Goal: Task Accomplishment & Management: Manage account settings

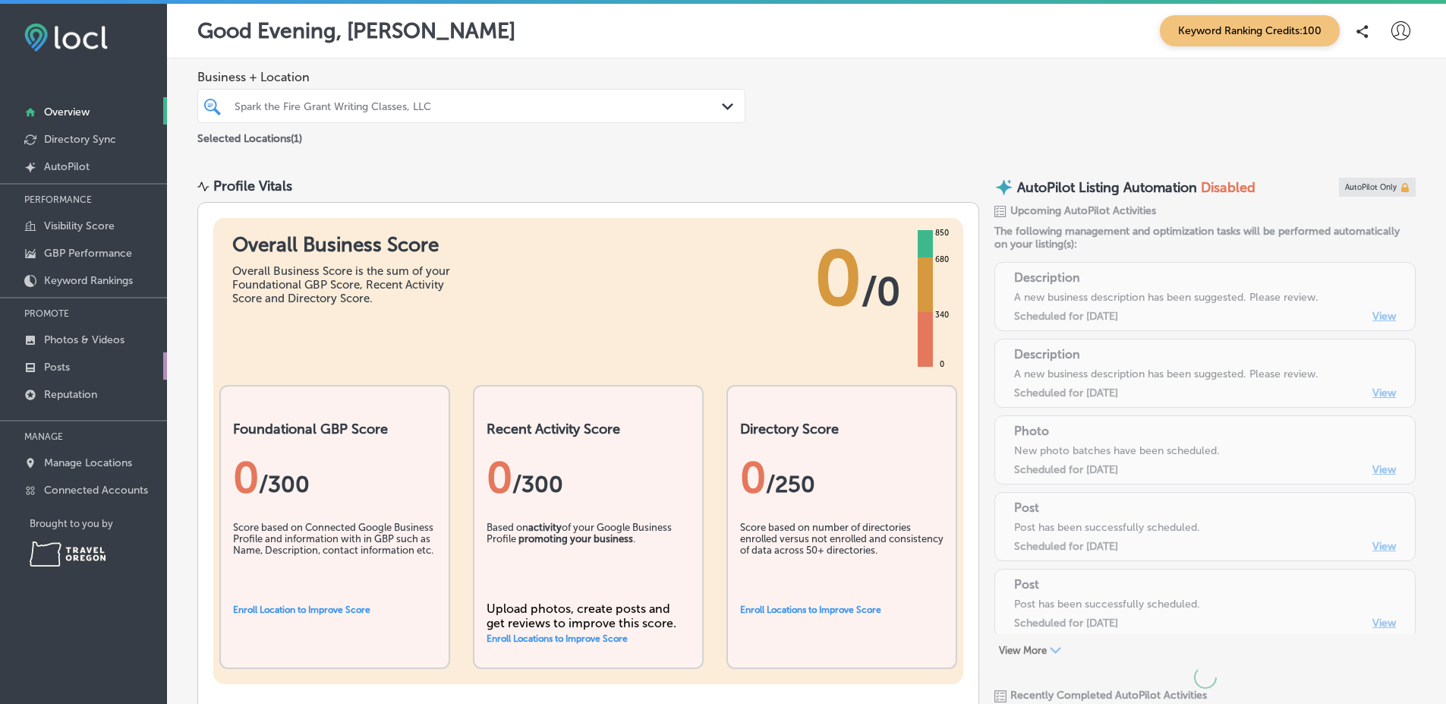
click at [72, 370] on link "Posts" at bounding box center [83, 365] width 167 height 27
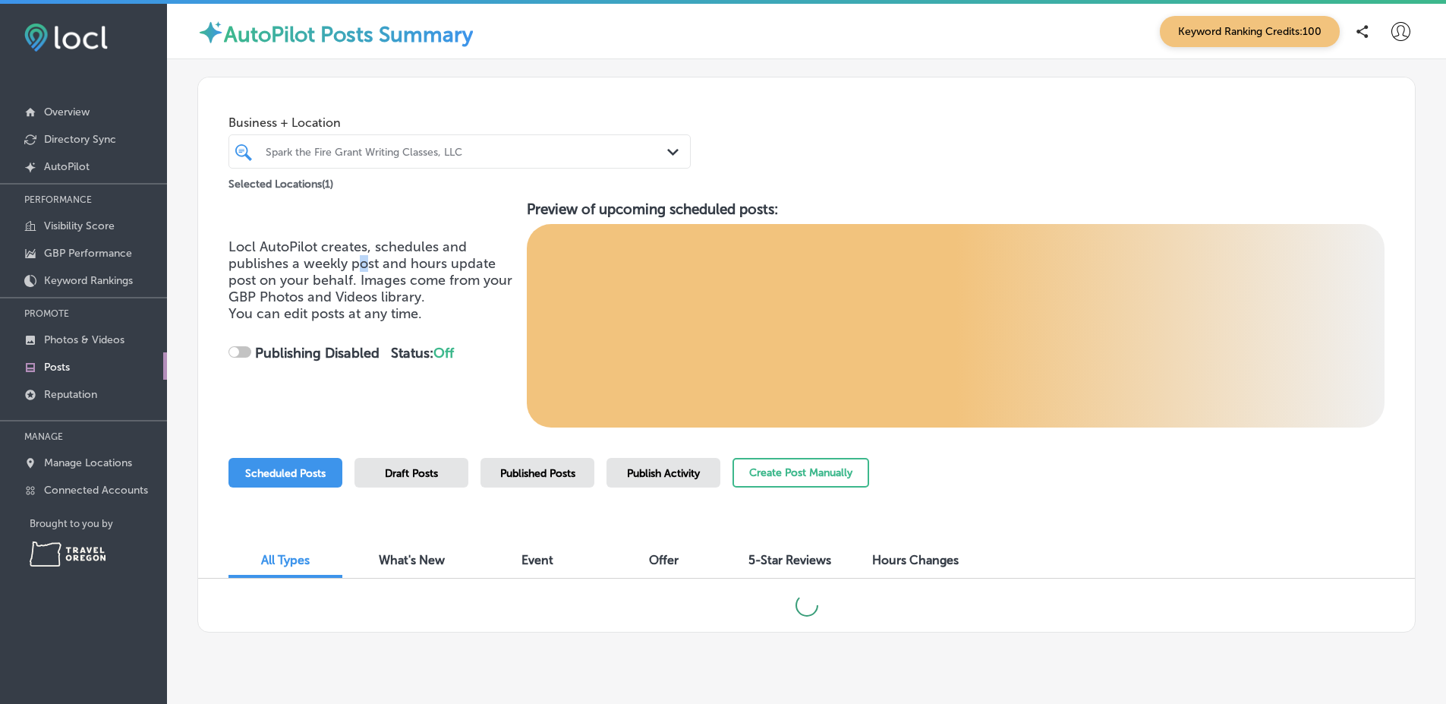
drag, startPoint x: 366, startPoint y: 268, endPoint x: 377, endPoint y: 271, distance: 11.8
click at [370, 269] on span "Locl AutoPilot creates, schedules and publishes a weekly post and hours update …" at bounding box center [370, 271] width 284 height 67
click at [382, 272] on span "Locl AutoPilot creates, schedules and publishes a weekly post and hours update …" at bounding box center [370, 271] width 284 height 67
checkbox input "true"
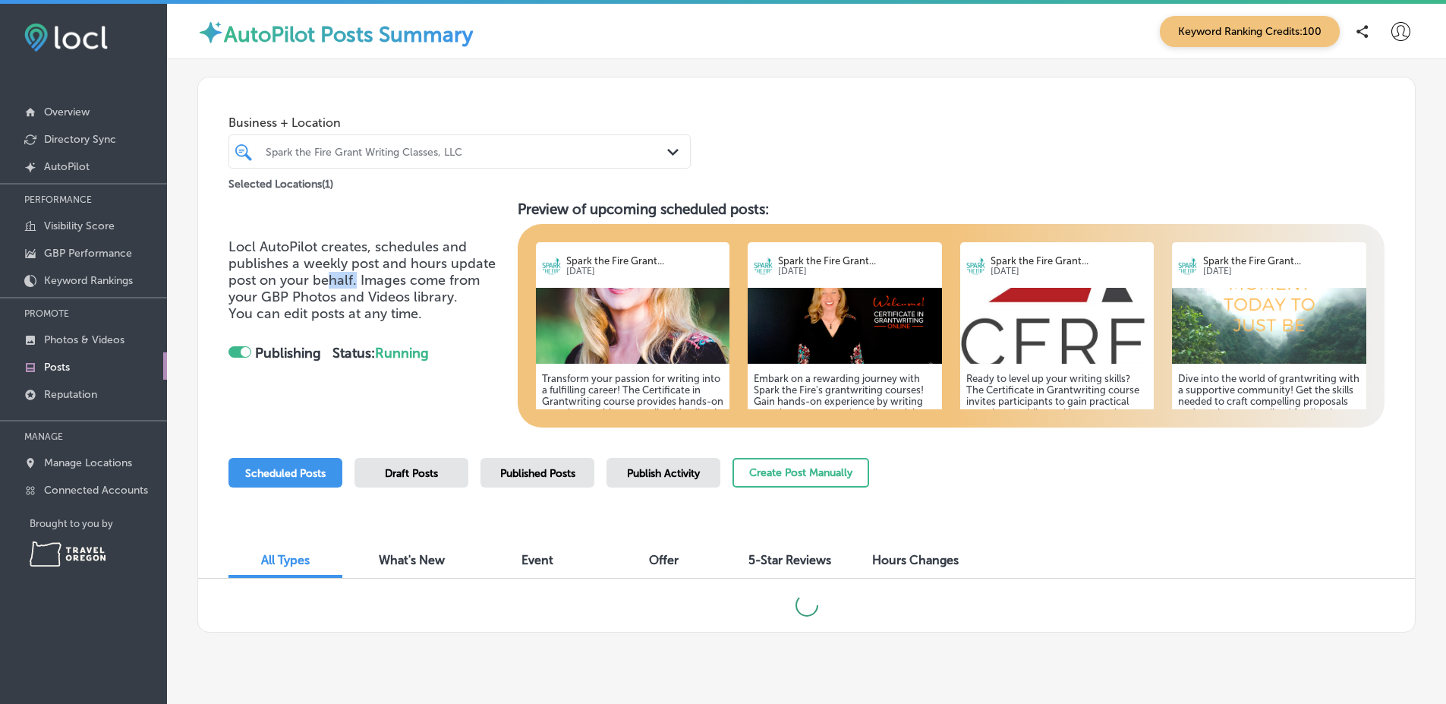
drag, startPoint x: 341, startPoint y: 276, endPoint x: 369, endPoint y: 284, distance: 29.1
click at [364, 282] on span "Locl AutoPilot creates, schedules and publishes a weekly post and hours update …" at bounding box center [361, 271] width 267 height 67
drag, startPoint x: 371, startPoint y: 278, endPoint x: 379, endPoint y: 279, distance: 8.5
click at [377, 279] on span "Locl AutoPilot creates, schedules and publishes a weekly post and hours update …" at bounding box center [361, 271] width 267 height 67
click at [383, 281] on span "Locl AutoPilot creates, schedules and publishes a weekly post and hours update …" at bounding box center [361, 271] width 267 height 67
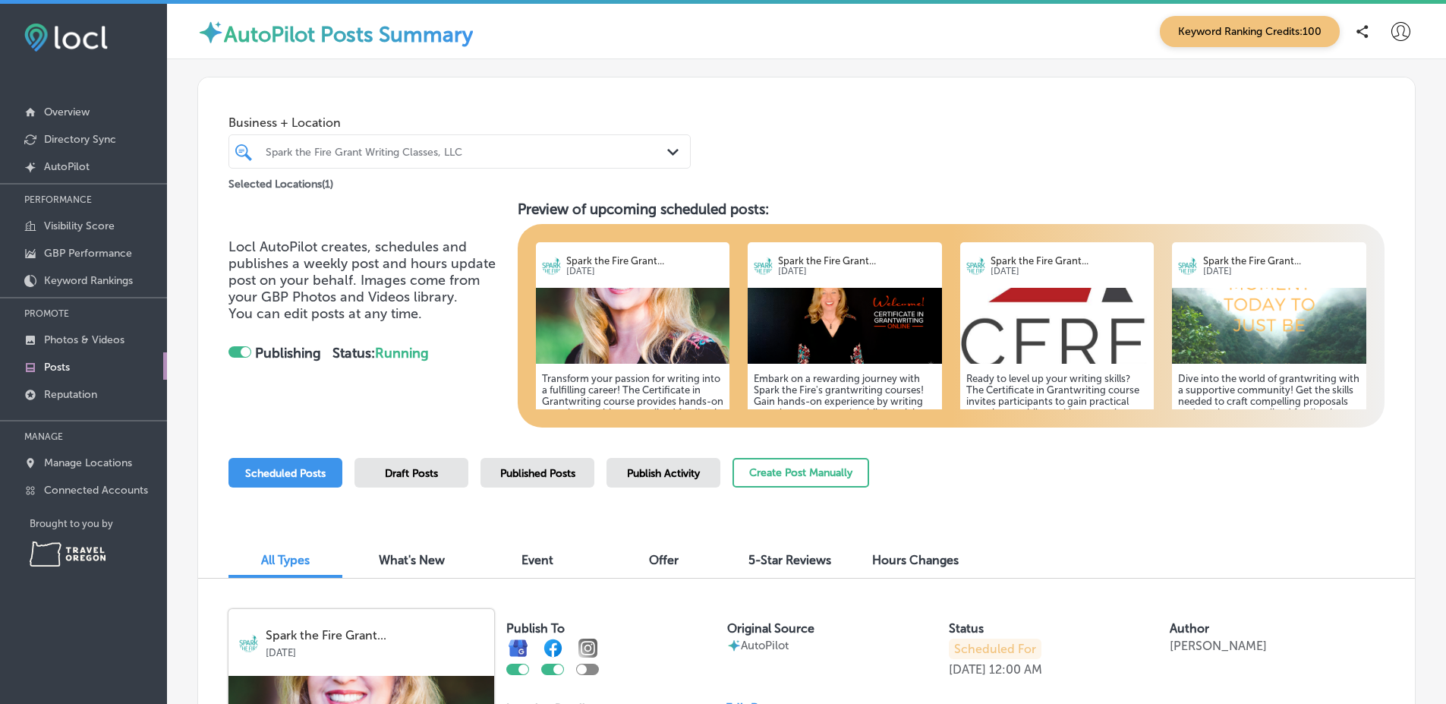
click at [565, 476] on span "Published Posts" at bounding box center [537, 473] width 75 height 13
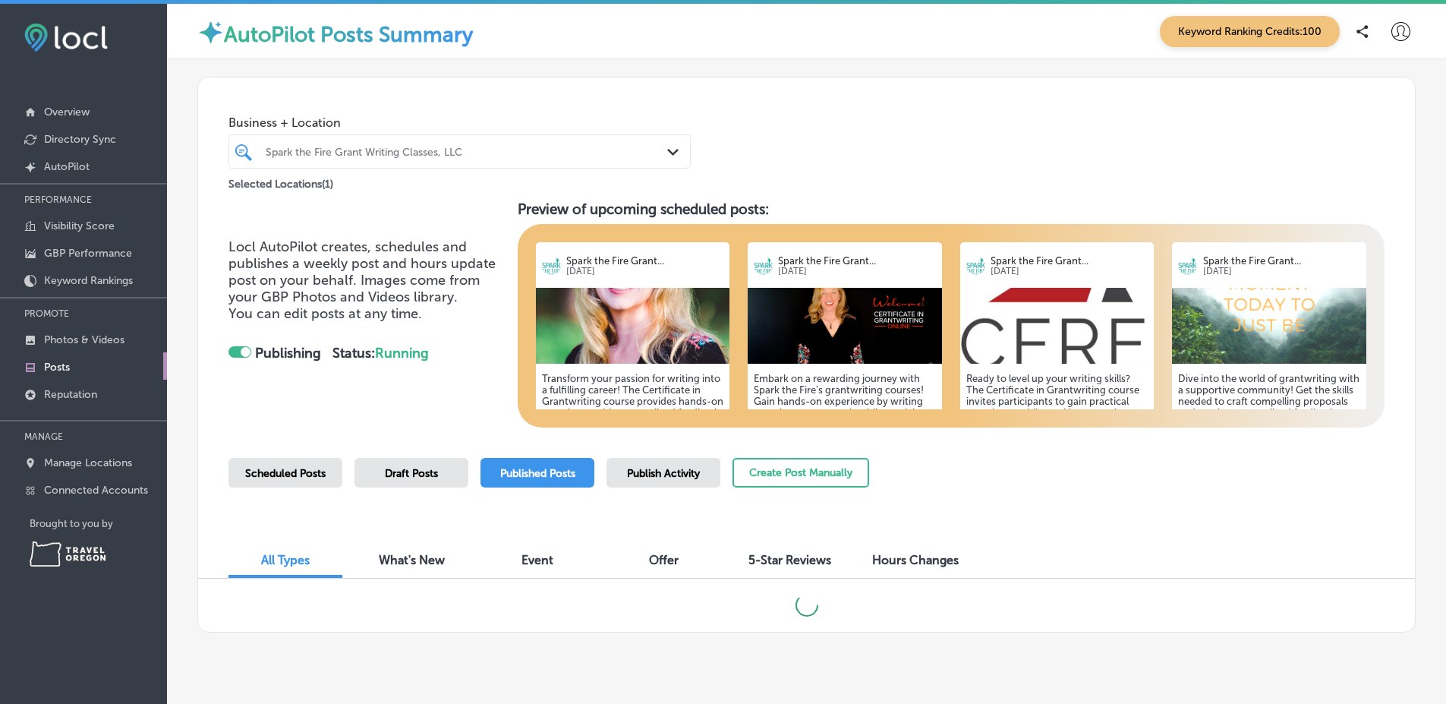
click at [565, 476] on span "Published Posts" at bounding box center [537, 473] width 75 height 13
click at [378, 294] on span "Locl AutoPilot creates, schedules and publishes a weekly post and hours update …" at bounding box center [361, 271] width 267 height 67
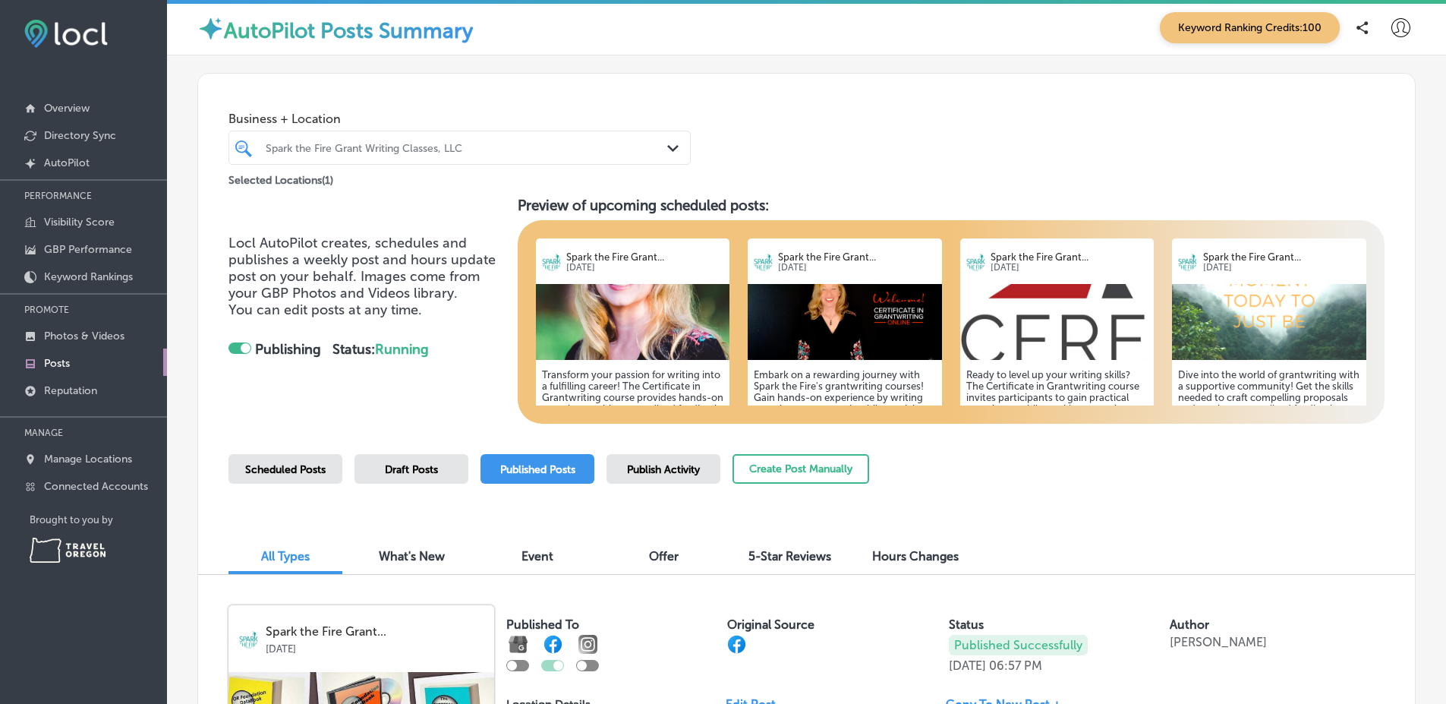
click at [698, 471] on span "Publish Activity" at bounding box center [663, 469] width 73 height 13
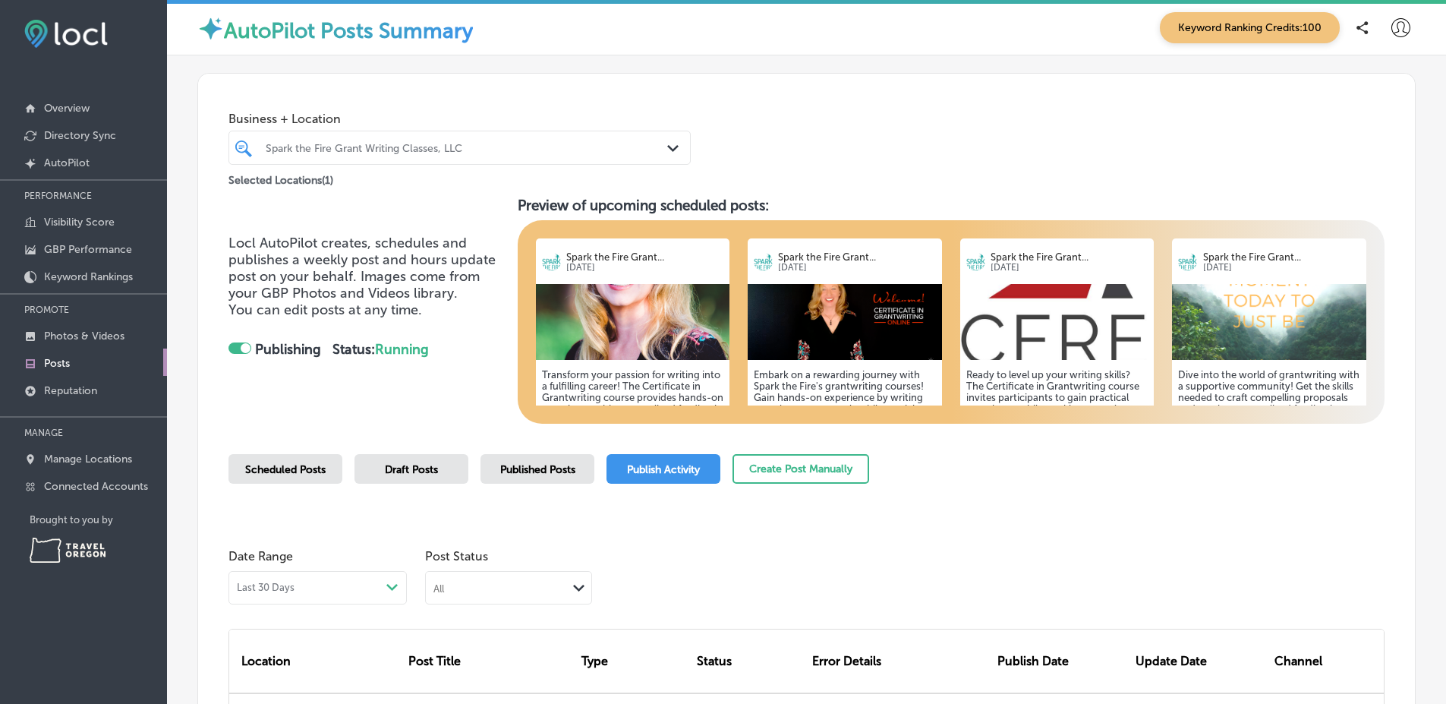
click at [1023, 445] on div "Business + Location Spark the Fire Grant Writing Classes, LLC Path Created with…" at bounding box center [806, 447] width 1218 height 748
click at [79, 457] on p "Manage Locations" at bounding box center [88, 458] width 88 height 13
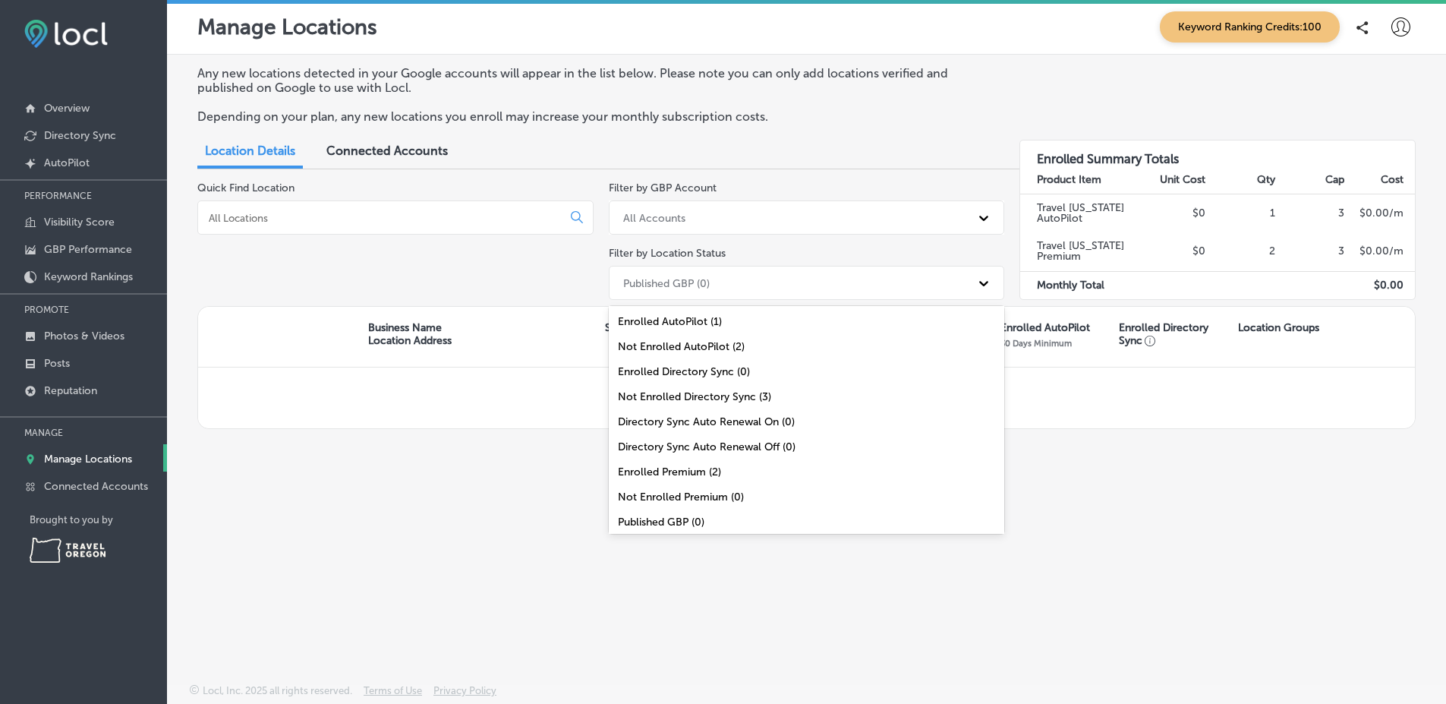
drag, startPoint x: 702, startPoint y: 279, endPoint x: 689, endPoint y: 337, distance: 59.1
click at [702, 282] on div "Published GBP (0)" at bounding box center [666, 282] width 87 height 13
click at [677, 489] on div "Not Published GBP (3)" at bounding box center [807, 492] width 396 height 25
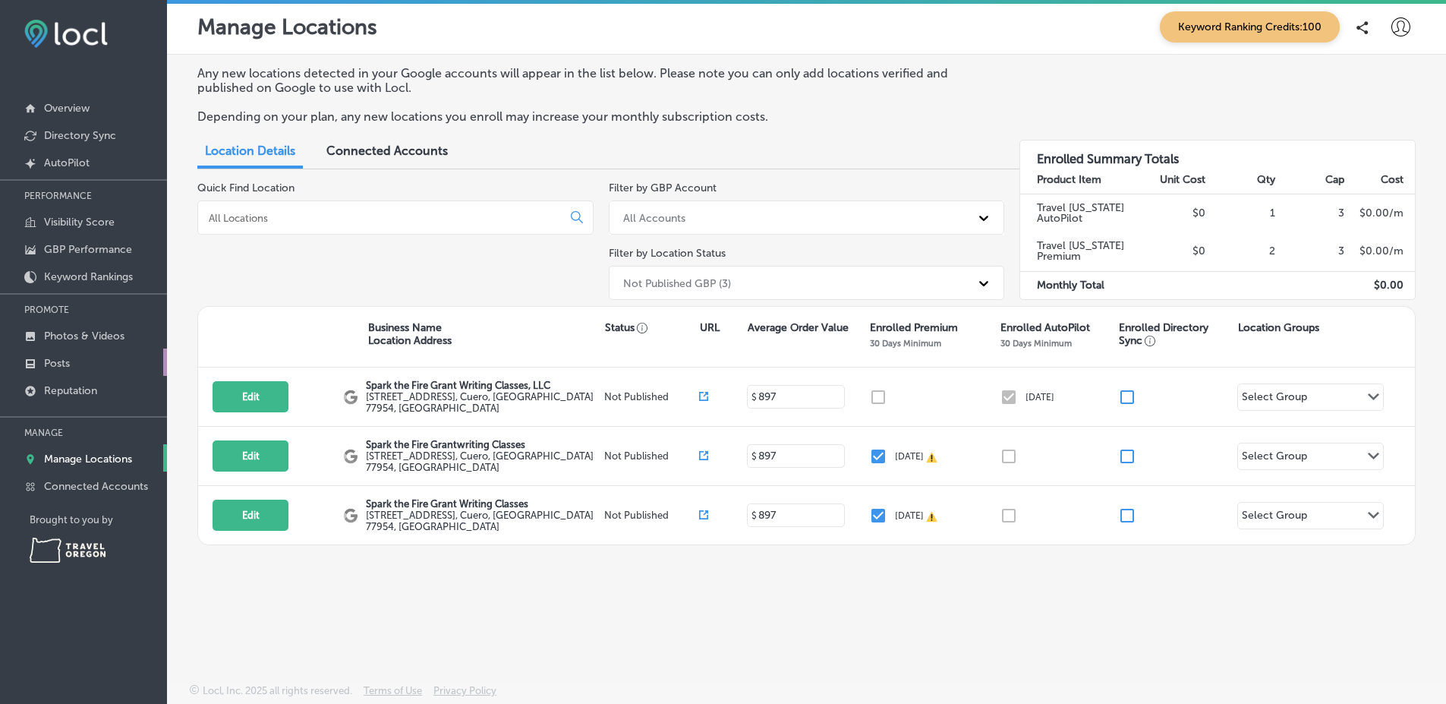
click at [84, 357] on link "Posts" at bounding box center [83, 361] width 167 height 27
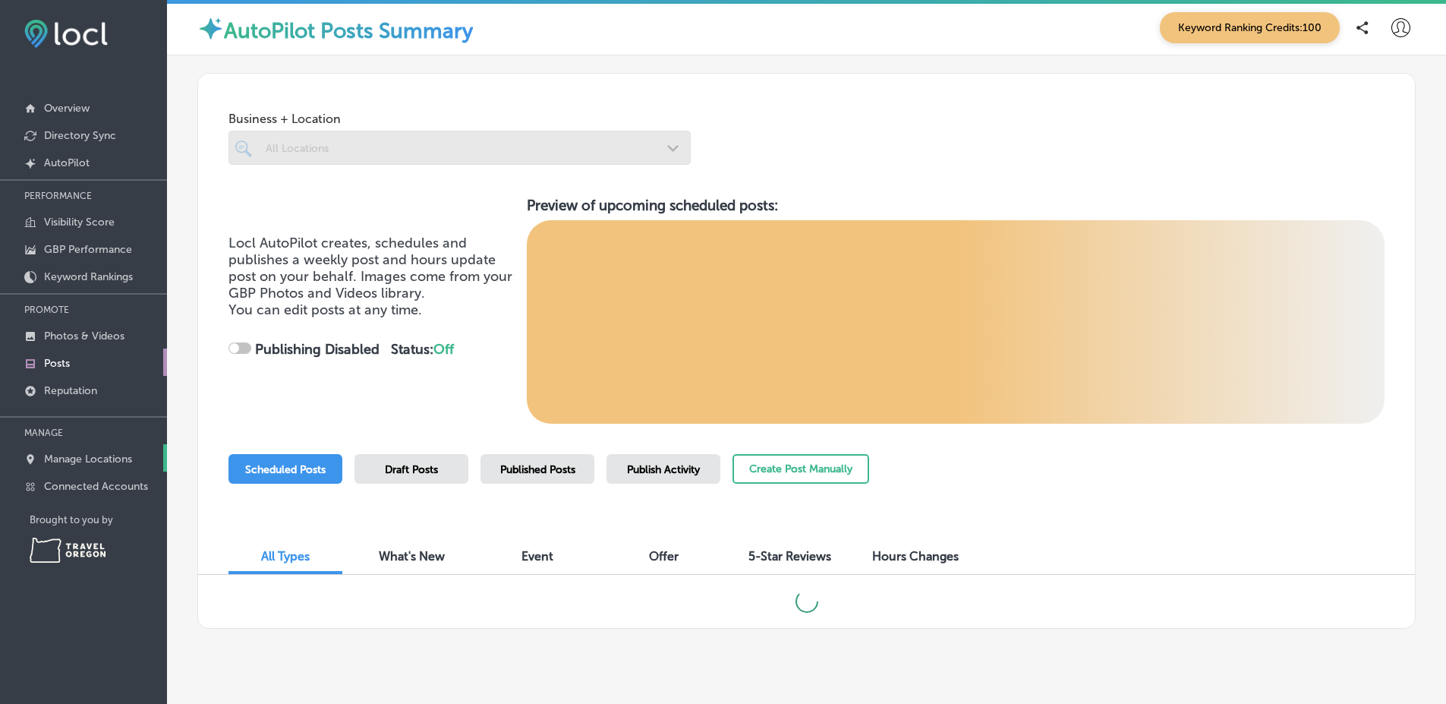
click at [131, 452] on p "Manage Locations" at bounding box center [88, 458] width 88 height 13
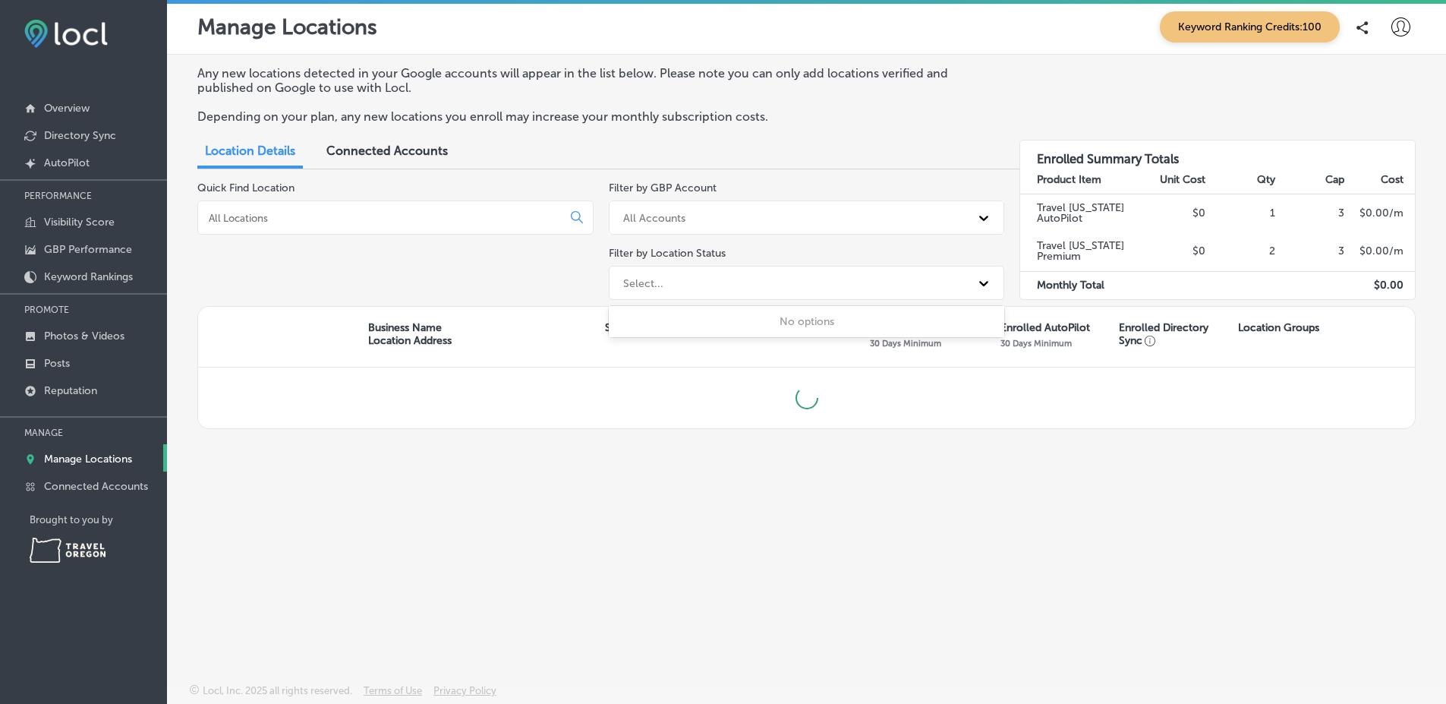
click at [694, 279] on div "Select..." at bounding box center [793, 282] width 355 height 25
click at [713, 247] on label "Filter by Location Status" at bounding box center [667, 253] width 117 height 13
drag, startPoint x: 719, startPoint y: 278, endPoint x: 544, endPoint y: 263, distance: 175.2
click at [545, 262] on div "Quick Find Location Filter by GBP Account All Accounts Filter by Location Statu…" at bounding box center [806, 243] width 1218 height 124
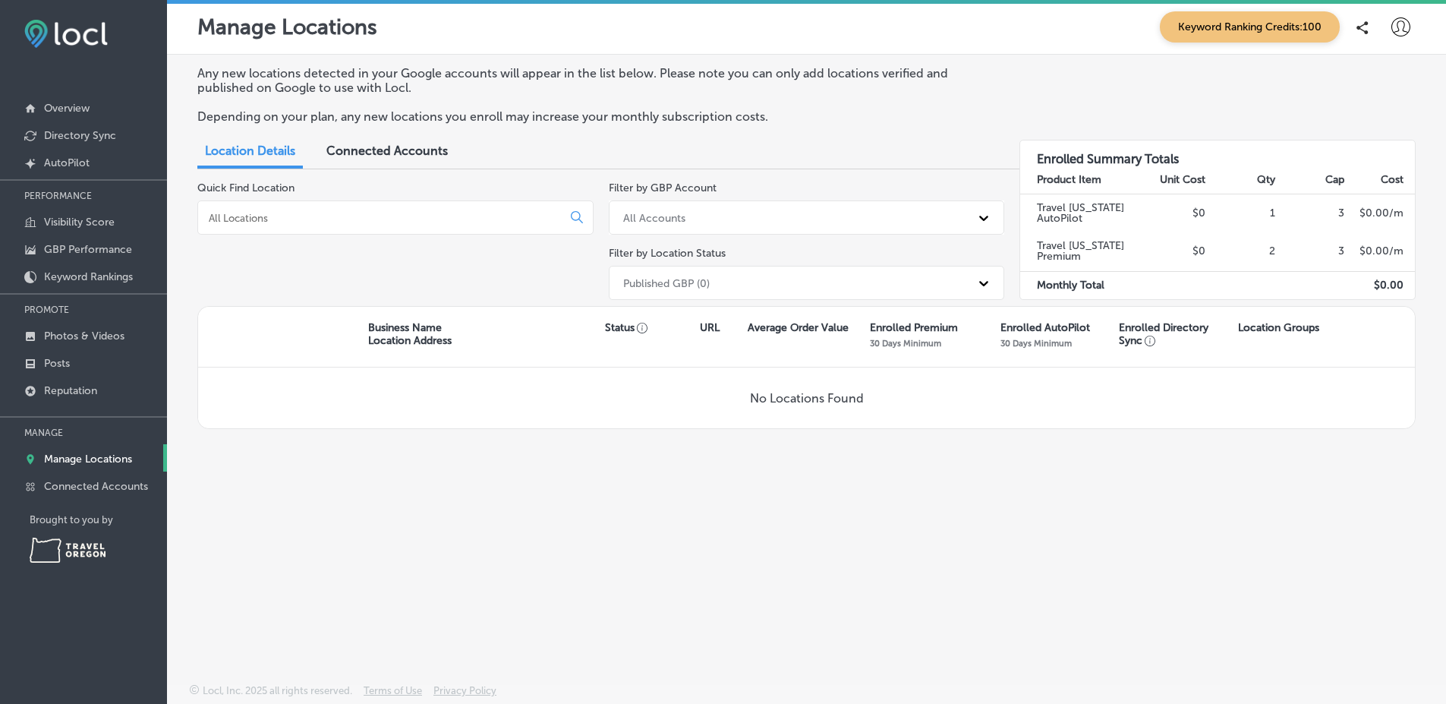
click at [546, 271] on div "Quick Find Location" at bounding box center [395, 243] width 396 height 124
click at [748, 291] on div "Published GBP (0)" at bounding box center [793, 282] width 355 height 25
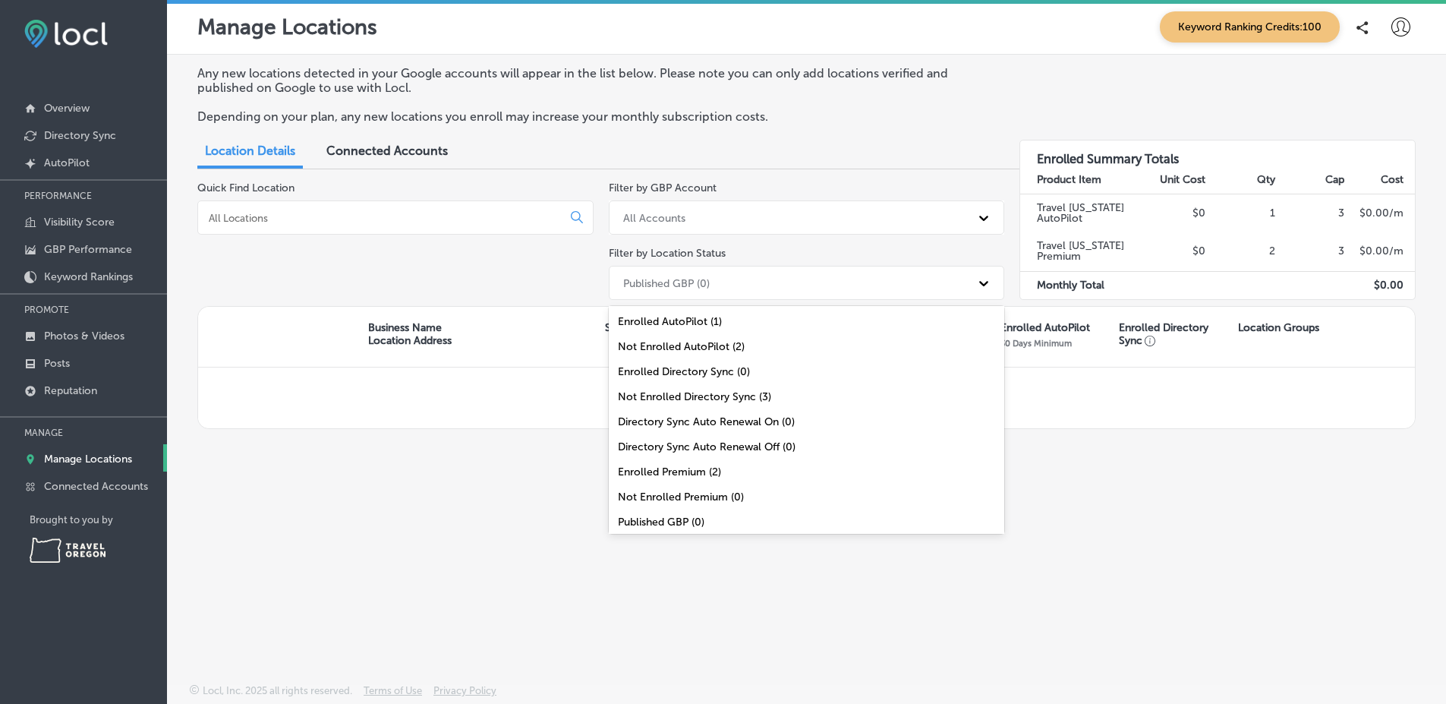
scroll to position [54, 0]
click at [653, 493] on div "Not Published GBP (3)" at bounding box center [807, 492] width 396 height 25
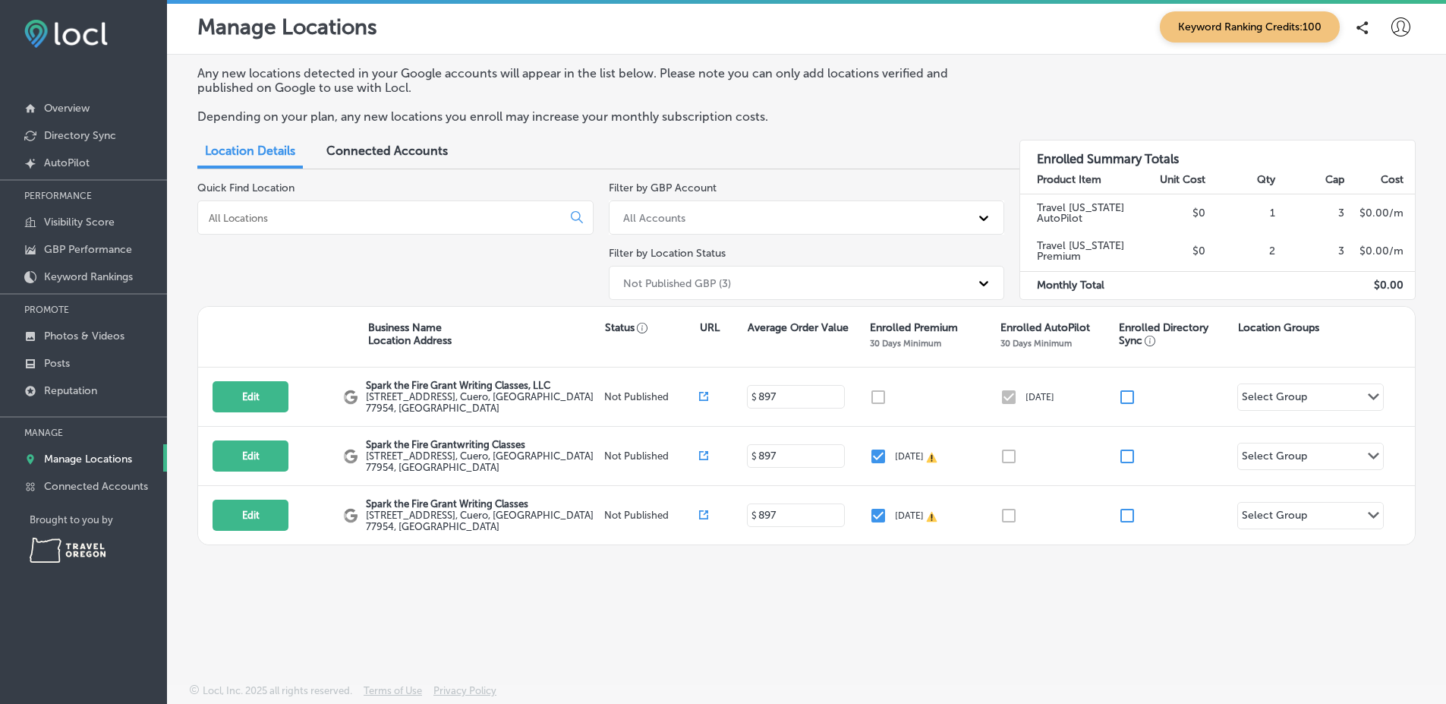
click at [533, 291] on div "Quick Find Location" at bounding box center [395, 243] width 396 height 124
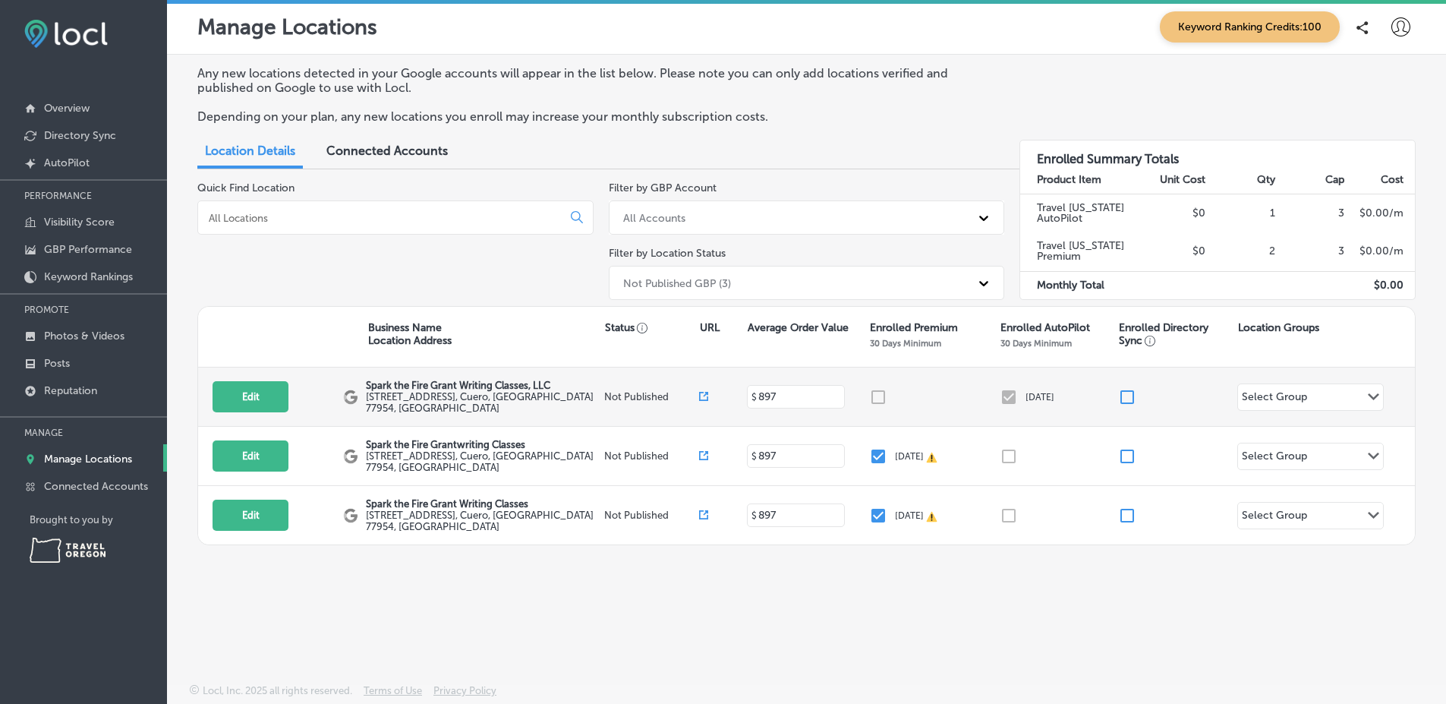
click at [701, 395] on icon at bounding box center [703, 396] width 9 height 9
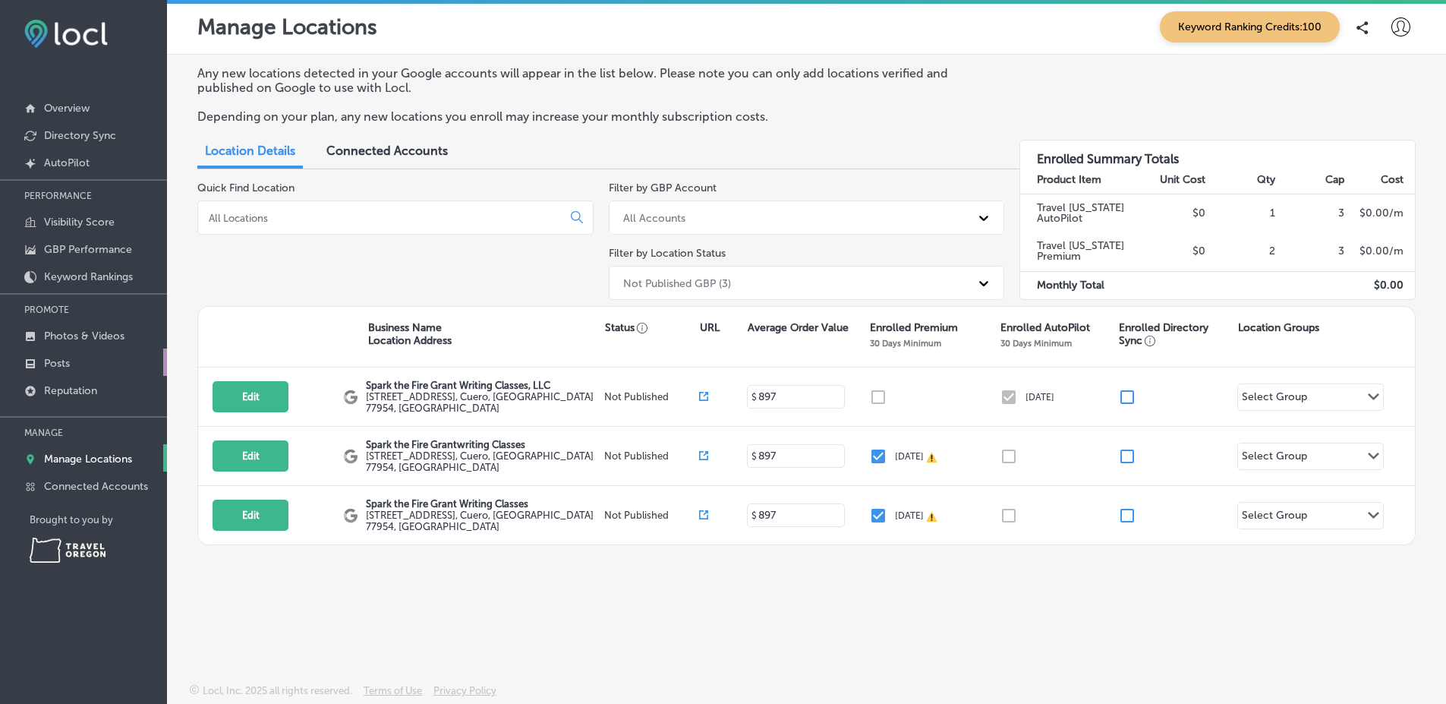
click at [129, 361] on link "Posts" at bounding box center [83, 361] width 167 height 27
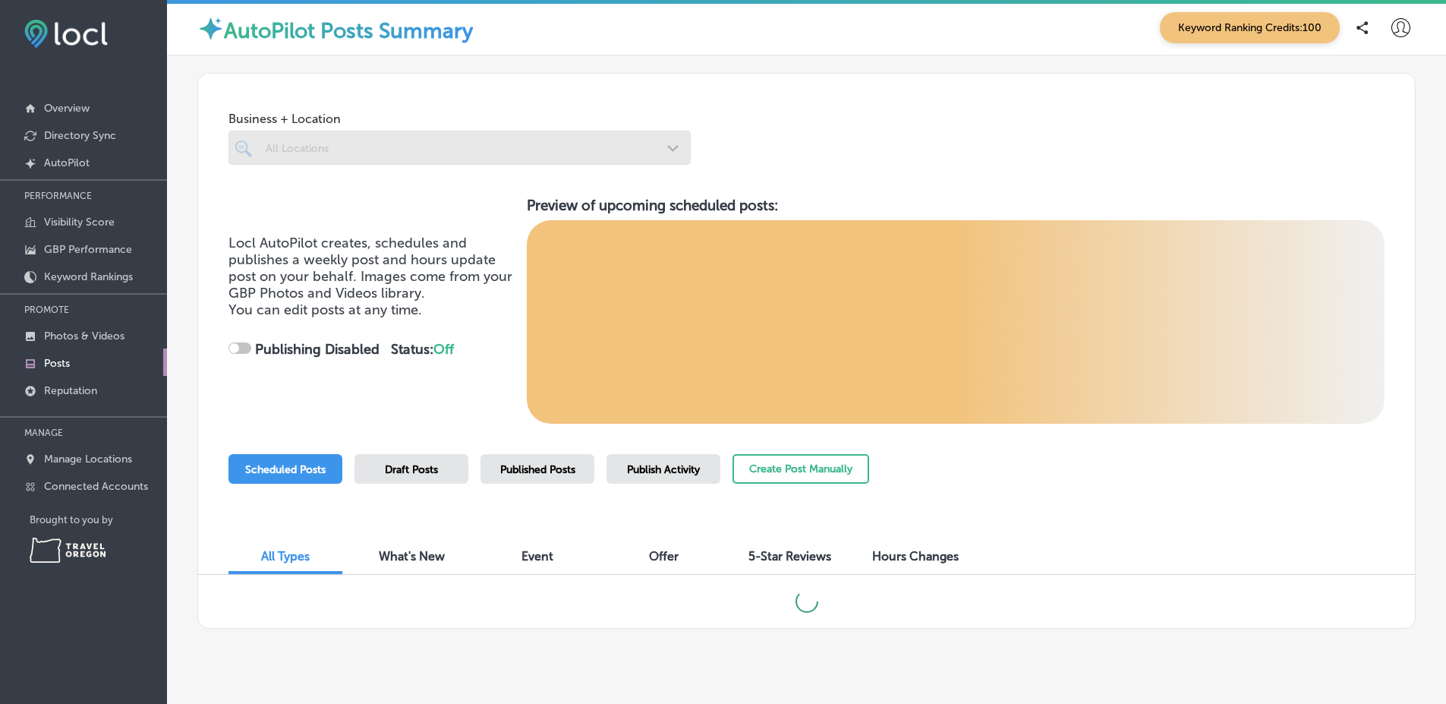
click at [129, 361] on link "Posts" at bounding box center [83, 361] width 167 height 27
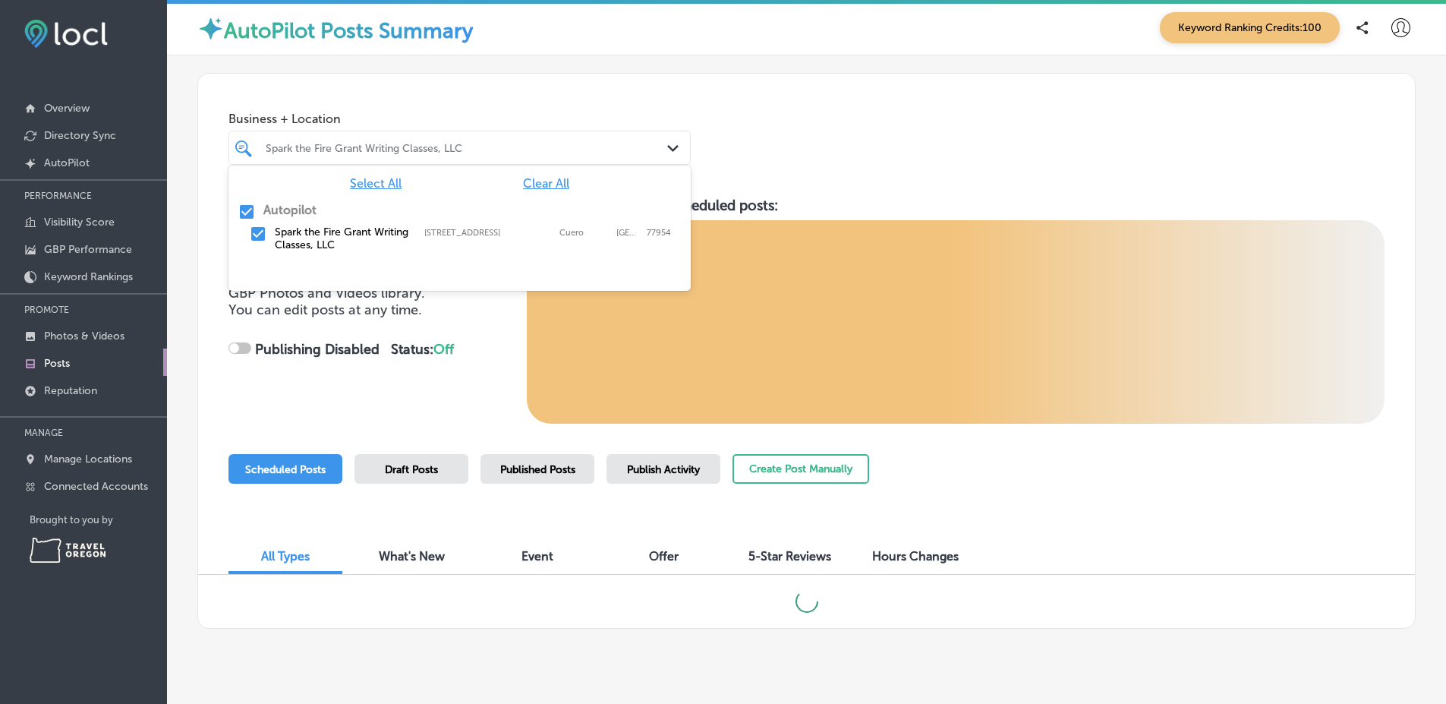
click at [504, 158] on div "Spark the Fire Grant Writing Classes, LLC" at bounding box center [459, 148] width 403 height 24
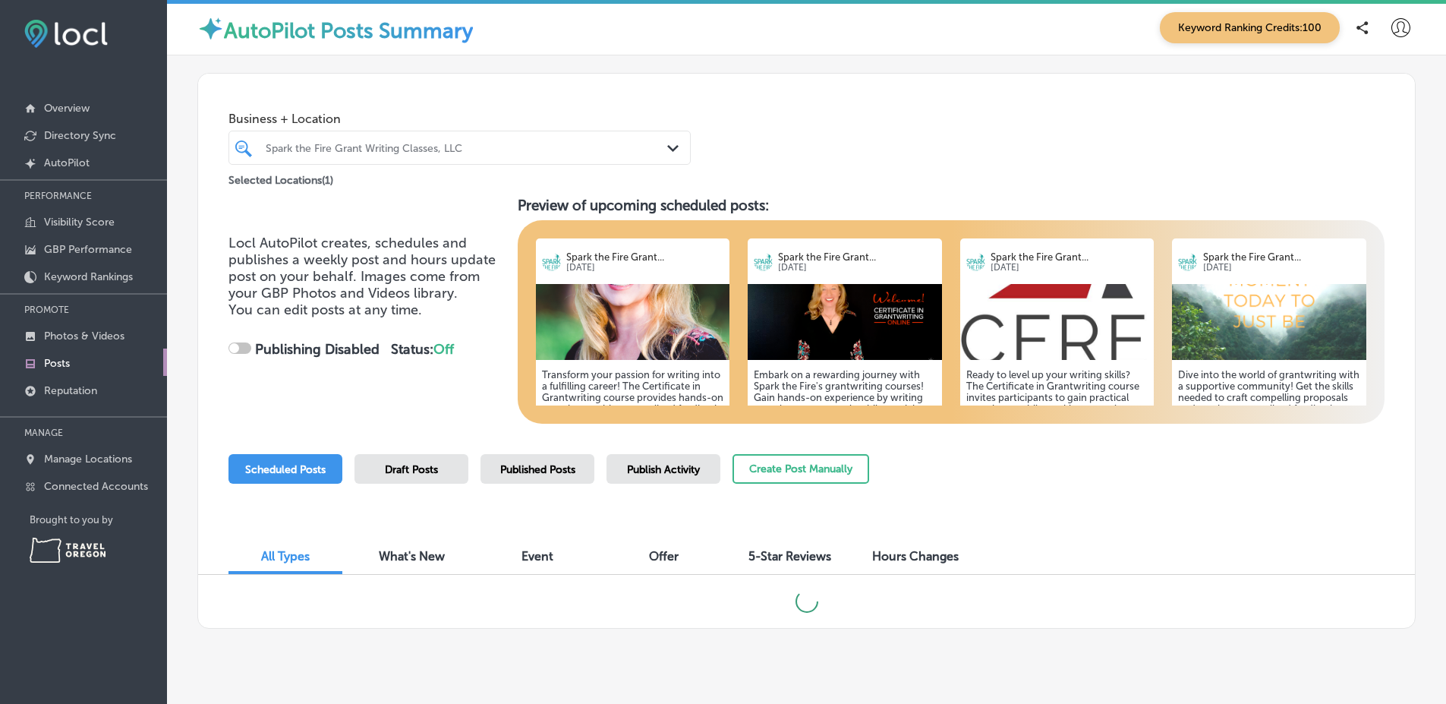
checkbox input "true"
click at [420, 364] on div "Locl AutoPilot creates, schedules and publishes a weekly post and hours update …" at bounding box center [366, 311] width 277 height 152
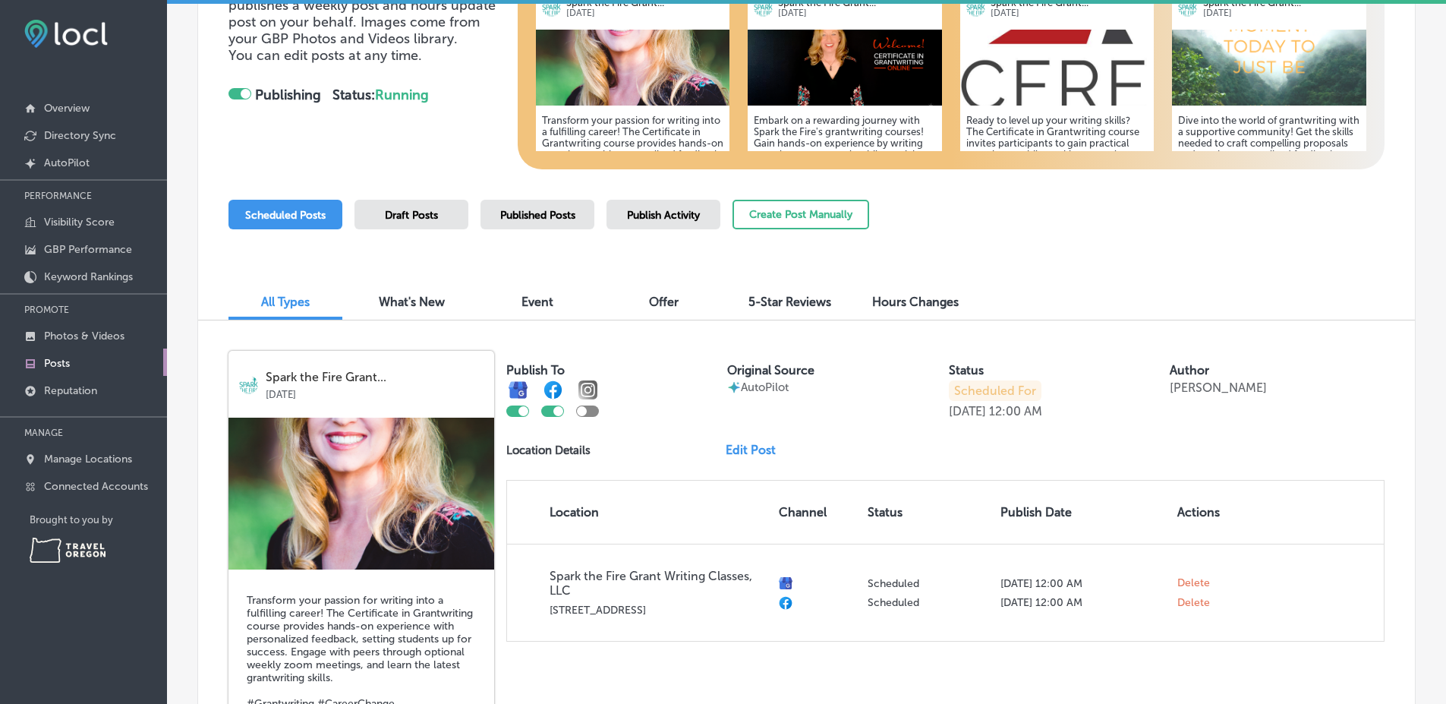
scroll to position [273, 0]
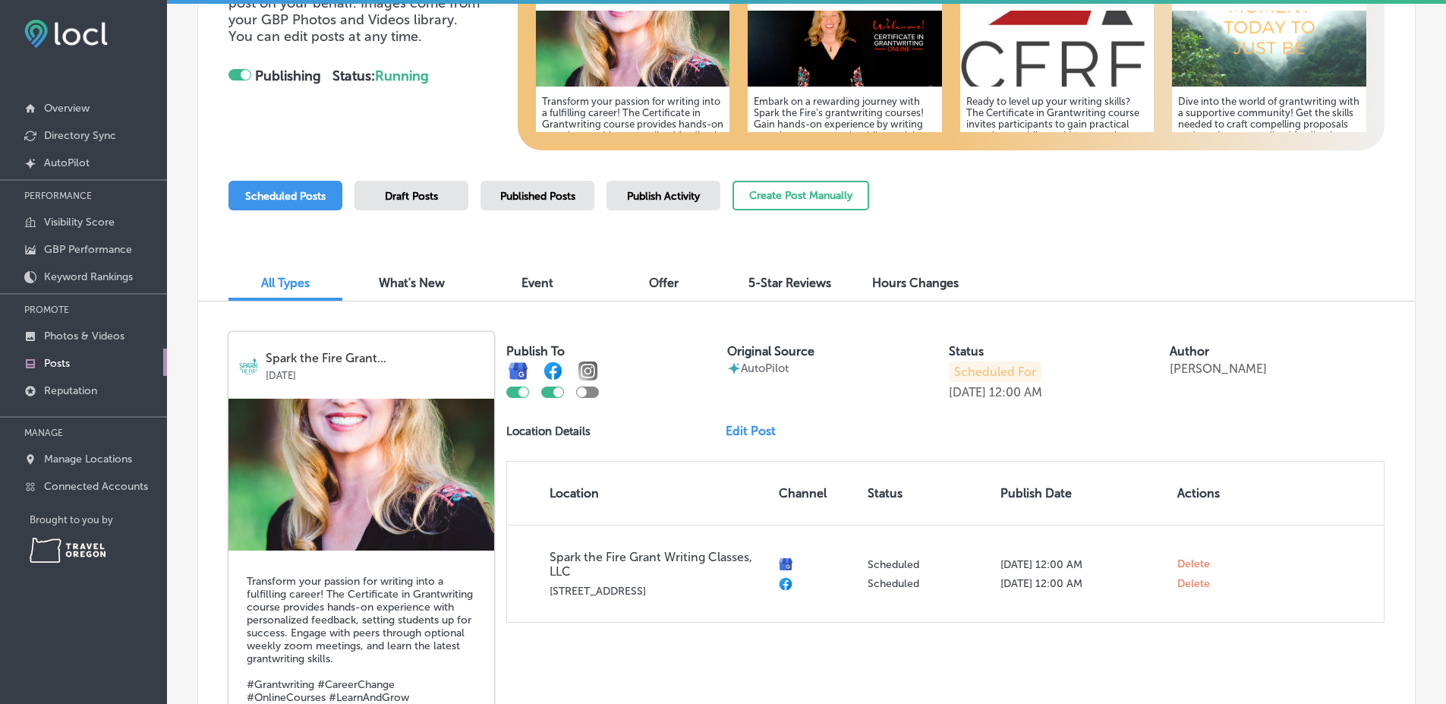
click at [576, 193] on div "Published Posts" at bounding box center [537, 196] width 114 height 30
